Goal: Transaction & Acquisition: Obtain resource

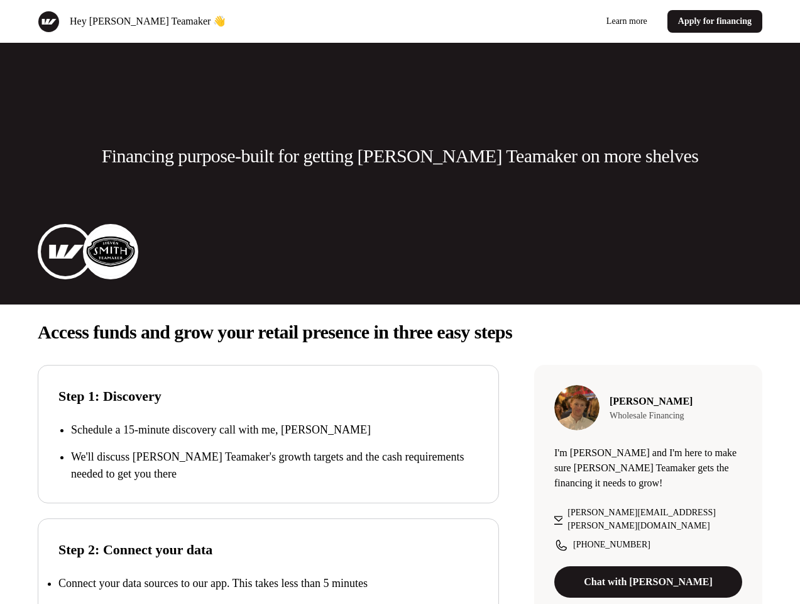
click at [400, 21] on div "Hey [PERSON_NAME] Teamaker 👋 Learn more Apply for financing" at bounding box center [400, 21] width 800 height 43
click at [216, 21] on div "Hey [PERSON_NAME] Teamaker 👋" at bounding box center [217, 22] width 358 height 22
click at [584, 21] on div "Learn more Apply for financing" at bounding box center [585, 21] width 358 height 23
click at [400, 156] on p "Financing purpose-built for getting [PERSON_NAME] Teamaker on more shelves" at bounding box center [400, 155] width 597 height 25
click at [65, 251] on img at bounding box center [65, 251] width 50 height 50
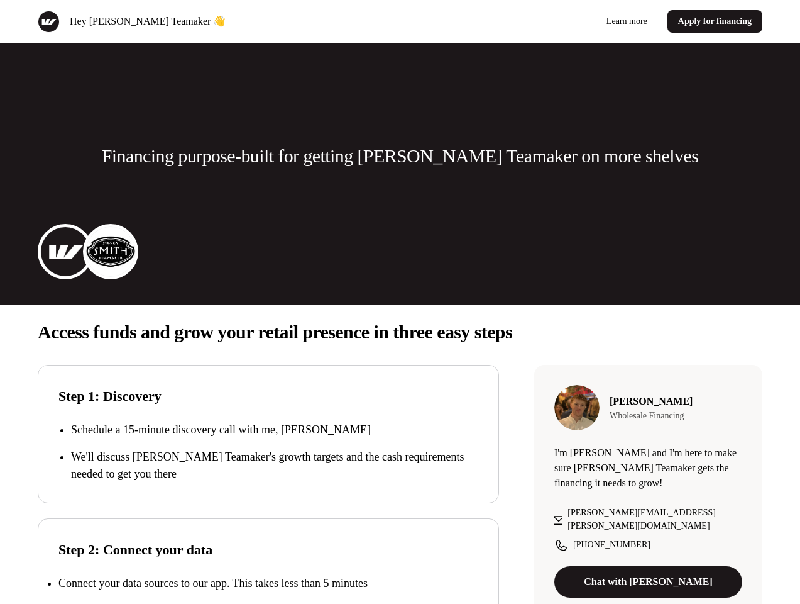
click at [111, 251] on img at bounding box center [111, 251] width 50 height 50
click at [400, 332] on p "Access funds and grow your retail presence in three easy steps" at bounding box center [400, 331] width 725 height 25
click at [268, 451] on p "We'll discuss [PERSON_NAME] Teamaker's growth targets and the cash requirements…" at bounding box center [274, 465] width 407 height 34
click at [268, 561] on div "Step 2: Connect your data Connect your data sources to our app. This takes less…" at bounding box center [268, 587] width 461 height 138
click at [268, 583] on p "Connect your data sources to our app. This takes less than 5 minutes" at bounding box center [212, 583] width 309 height 13
